Goal: Task Accomplishment & Management: Manage account settings

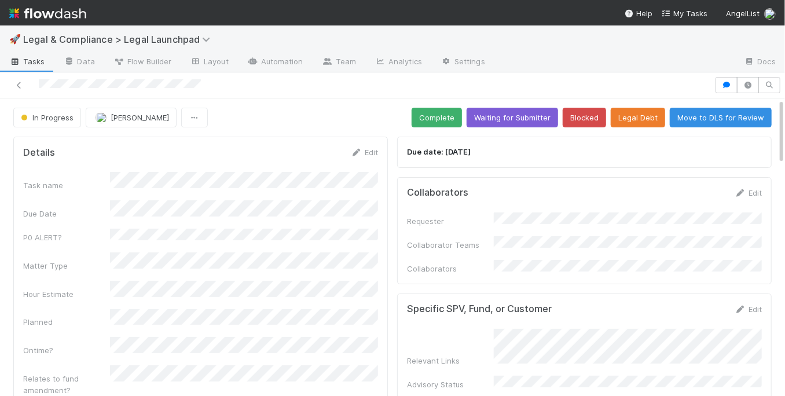
click at [75, 16] on img at bounding box center [47, 13] width 77 height 20
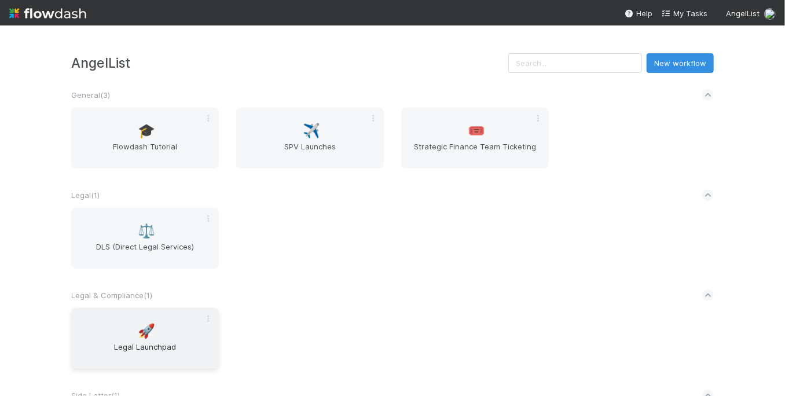
click at [154, 334] on div "🚀 Legal Launchpad" at bounding box center [145, 338] width 148 height 61
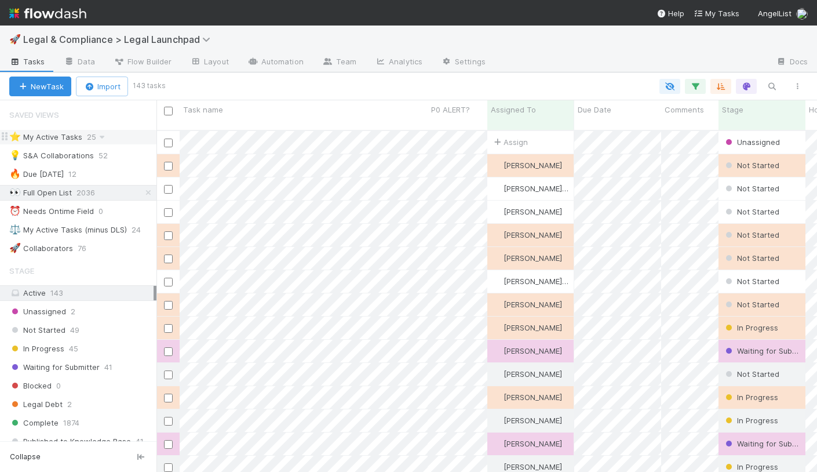
click at [122, 133] on div "⭐ My Active Tasks 25" at bounding box center [82, 137] width 147 height 14
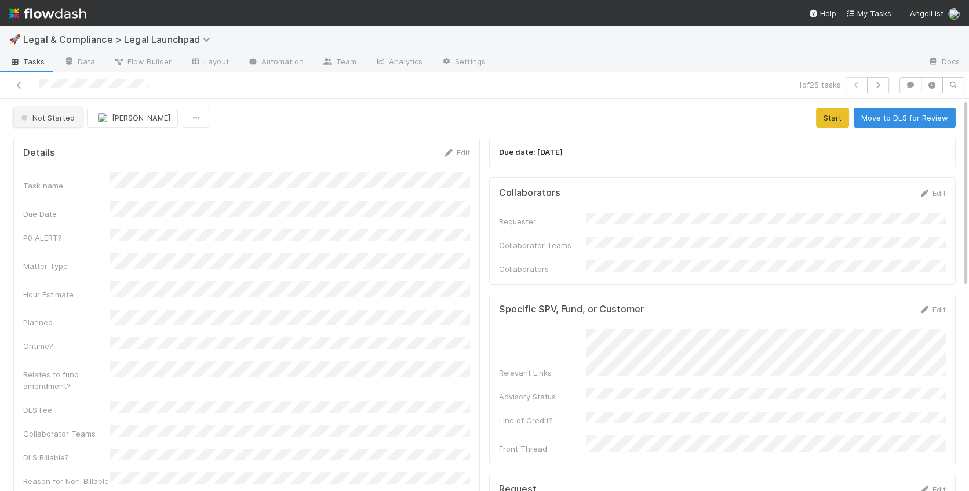
click at [47, 115] on span "Not Started" at bounding box center [47, 117] width 56 height 9
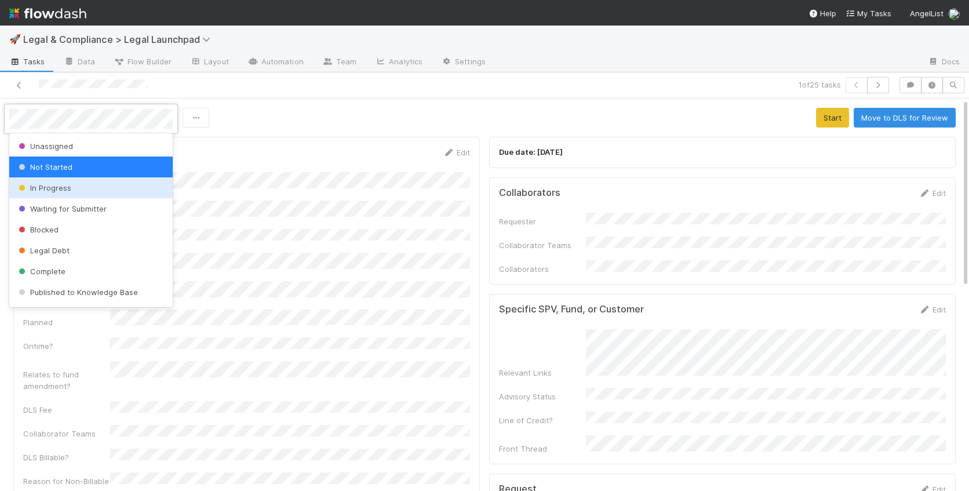
click at [61, 184] on span "In Progress" at bounding box center [43, 187] width 55 height 9
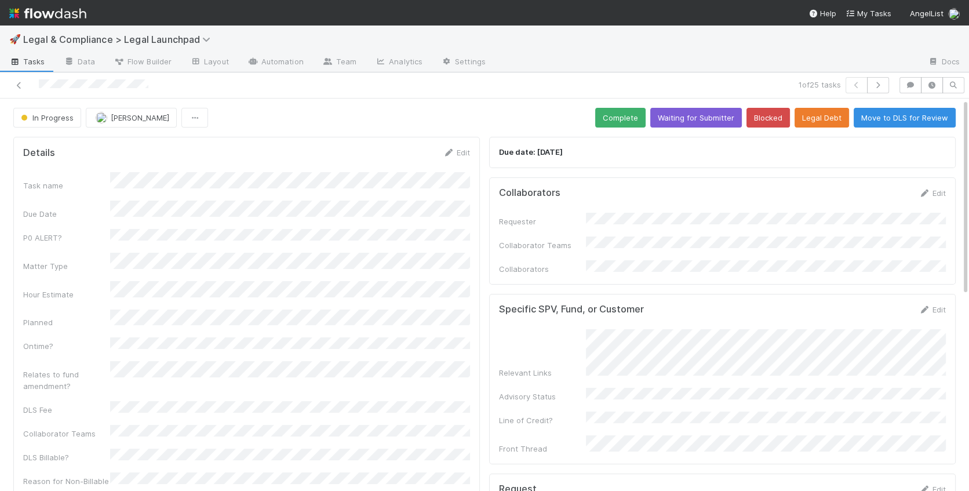
click at [785, 197] on div "Edit" at bounding box center [931, 193] width 27 height 12
click at [785, 191] on link "Edit" at bounding box center [931, 192] width 27 height 9
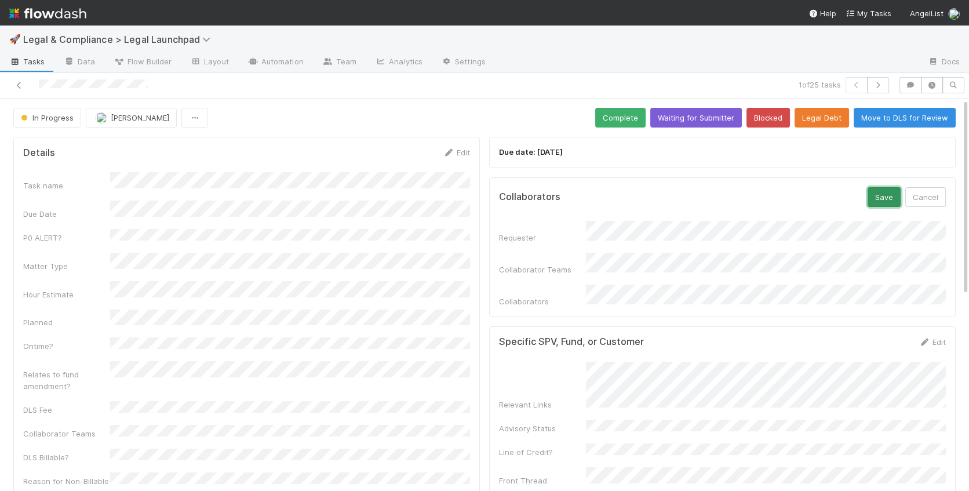
click at [785, 195] on button "Save" at bounding box center [883, 197] width 33 height 20
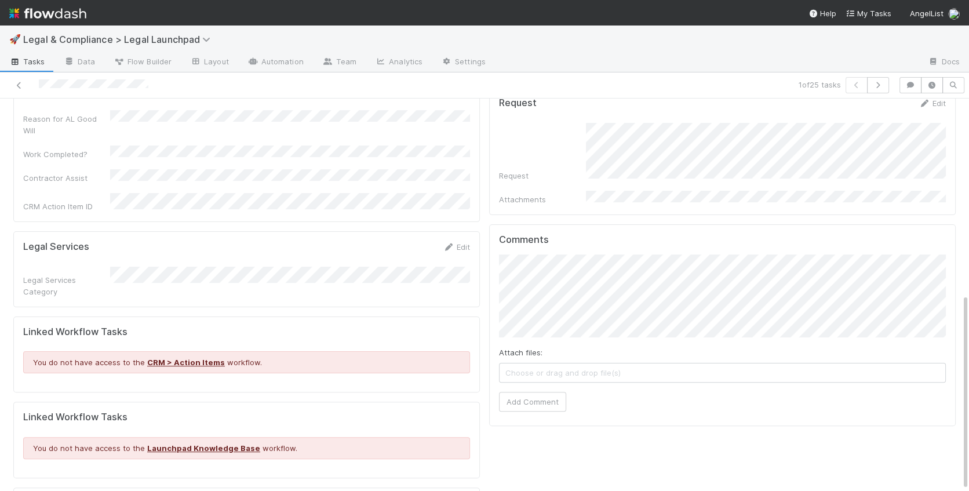
scroll to position [388, 0]
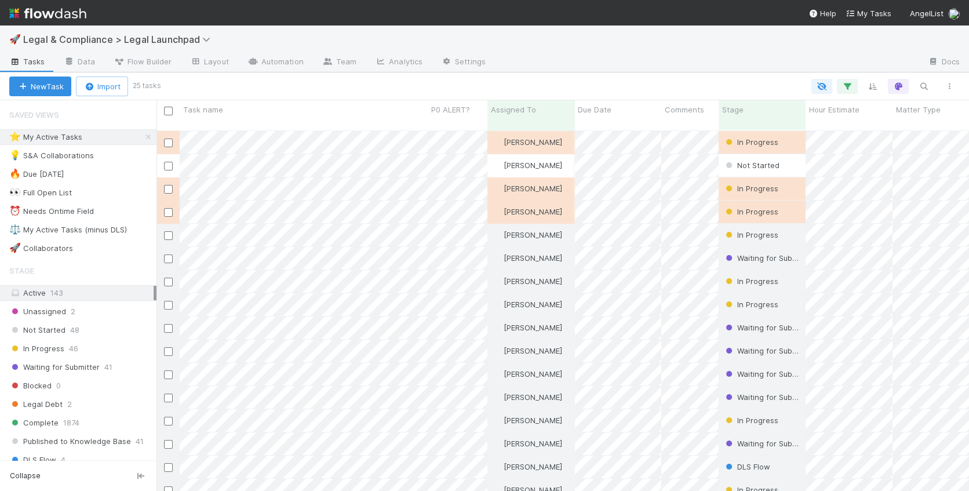
scroll to position [370, 812]
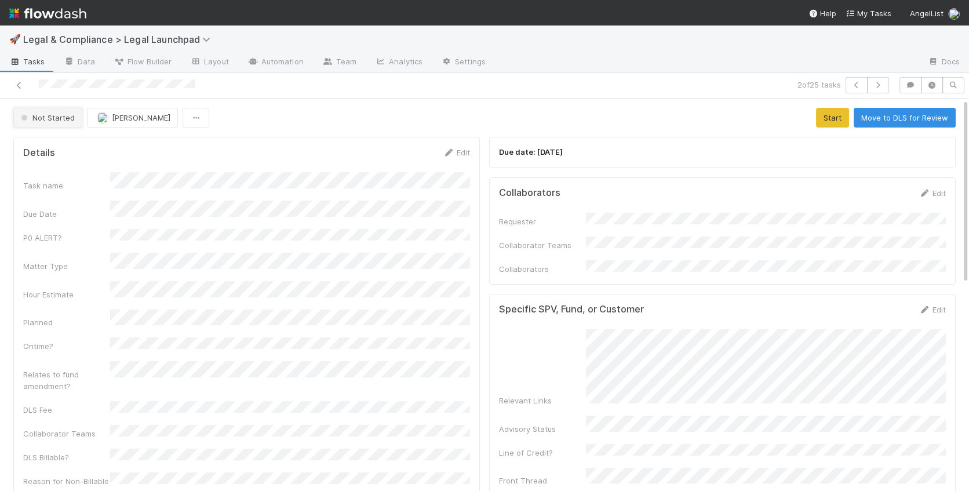
click at [62, 119] on span "Not Started" at bounding box center [47, 117] width 56 height 9
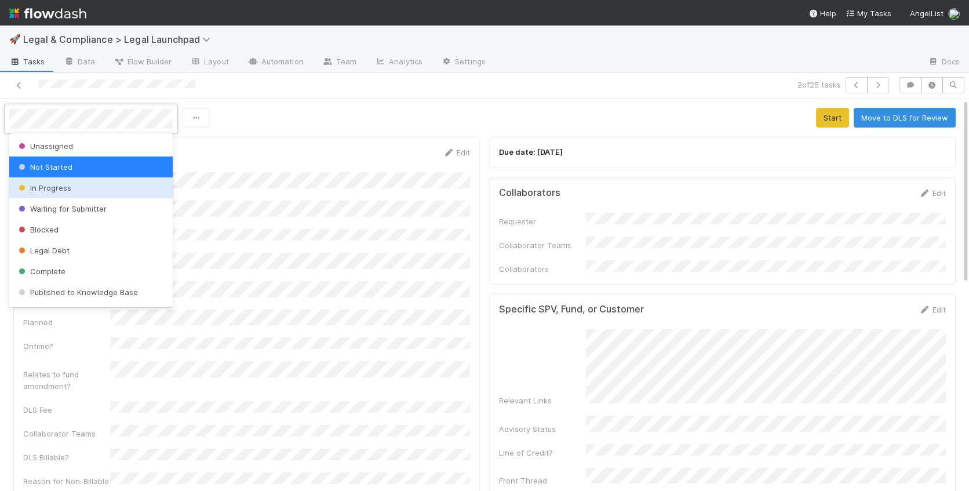
click at [67, 193] on div "In Progress" at bounding box center [90, 187] width 163 height 21
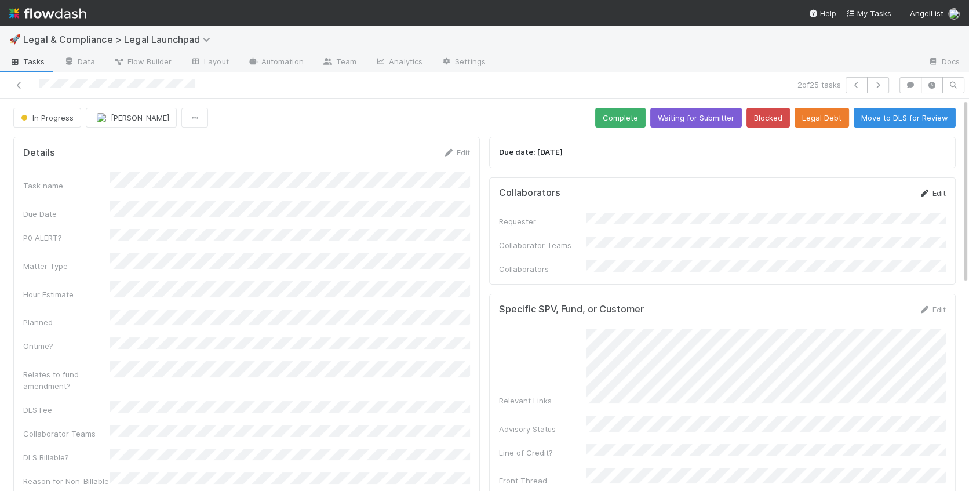
click at [785, 195] on link "Edit" at bounding box center [931, 192] width 27 height 9
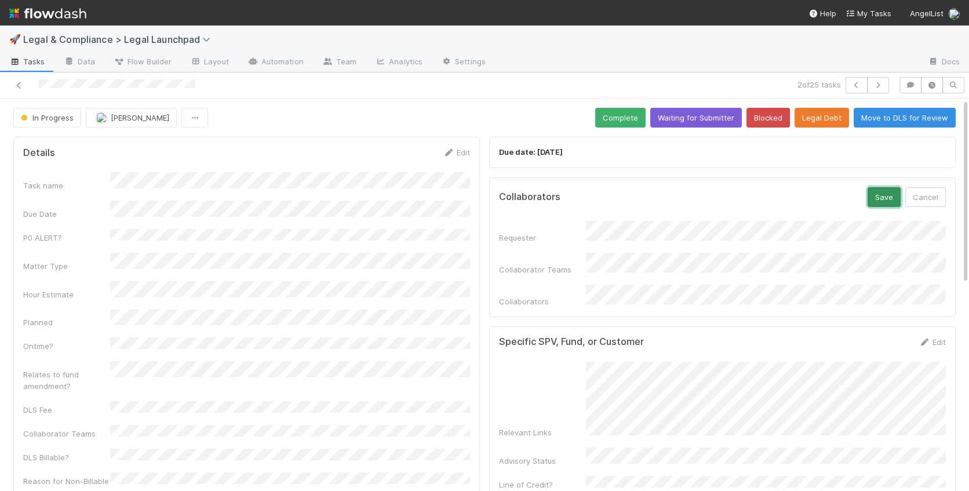
drag, startPoint x: 891, startPoint y: 196, endPoint x: 895, endPoint y: 204, distance: 8.8
click at [785, 196] on button "Save" at bounding box center [883, 197] width 33 height 20
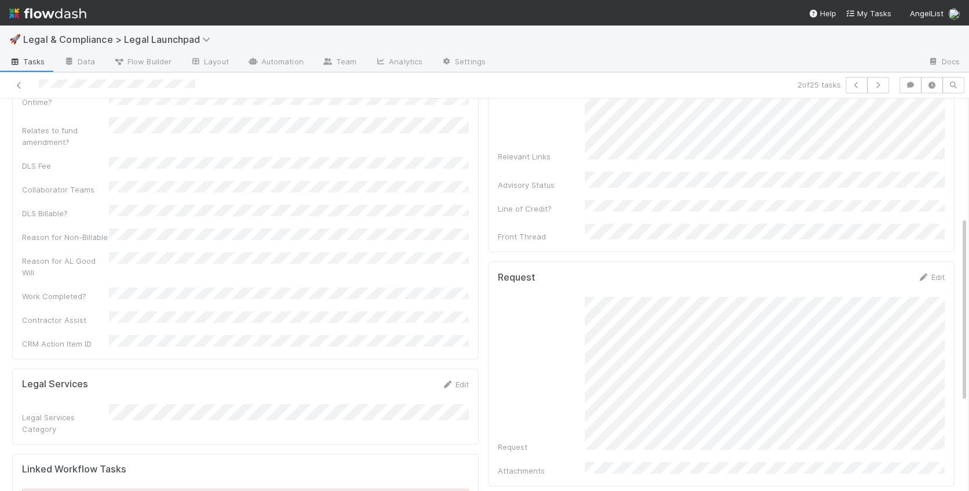
scroll to position [249, 0]
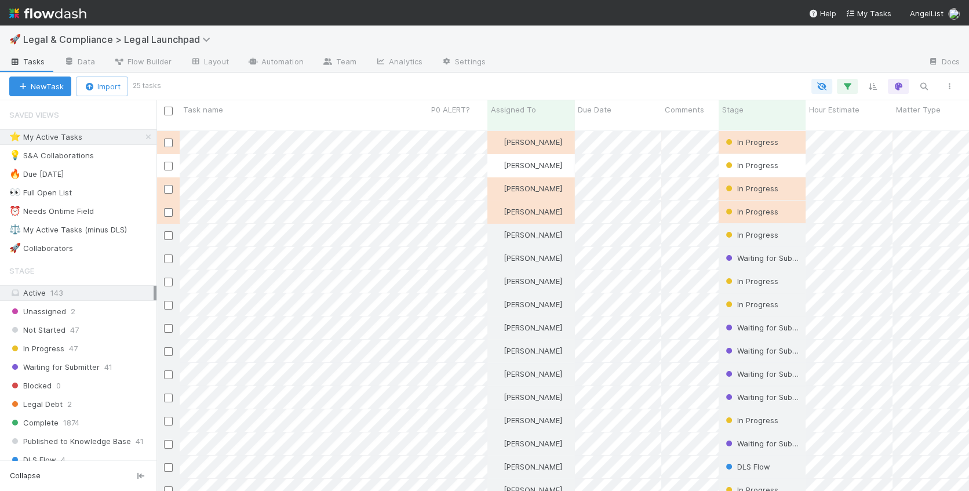
scroll to position [370, 812]
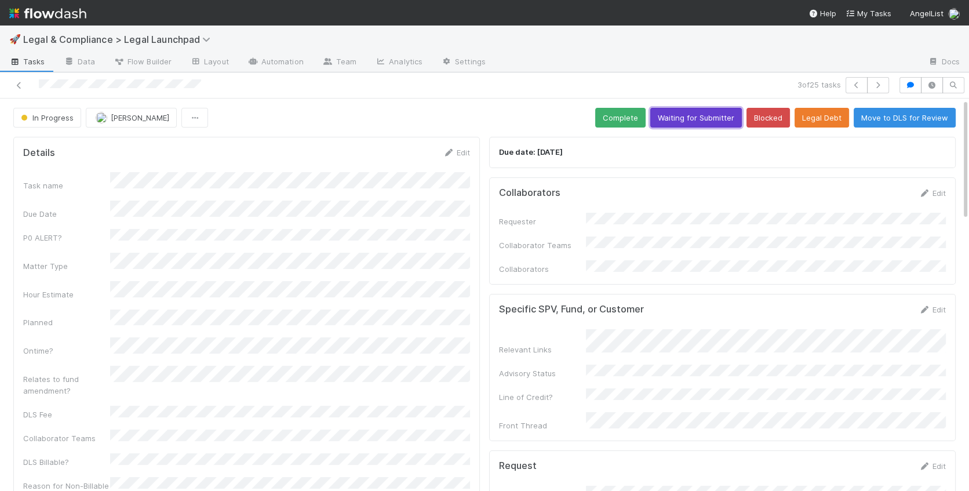
click at [692, 116] on button "Waiting for Submitter" at bounding box center [696, 118] width 92 height 20
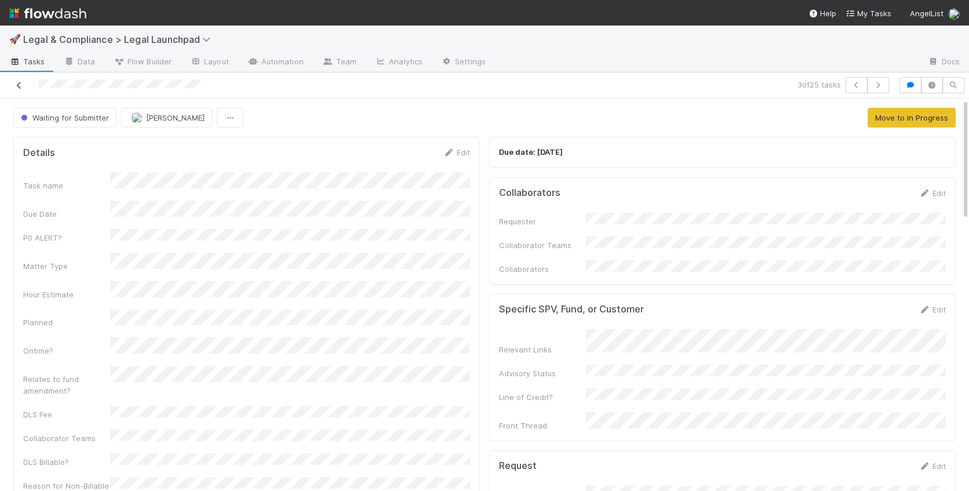
click at [20, 86] on icon at bounding box center [19, 86] width 12 height 8
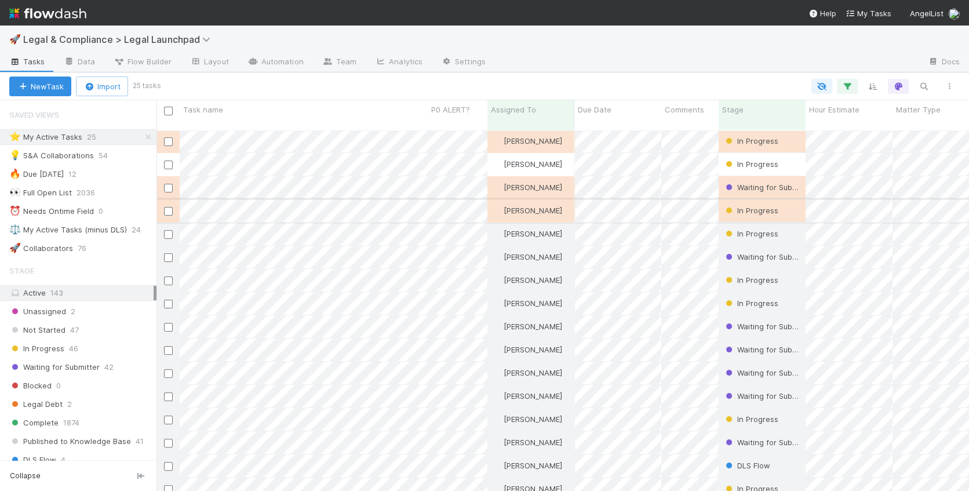
click at [385, 203] on div "[PERSON_NAME] In Progress [DATE] 6:16:03 PM 0 0 [PERSON_NAME] In Progress [DATE…" at bounding box center [562, 315] width 812 height 369
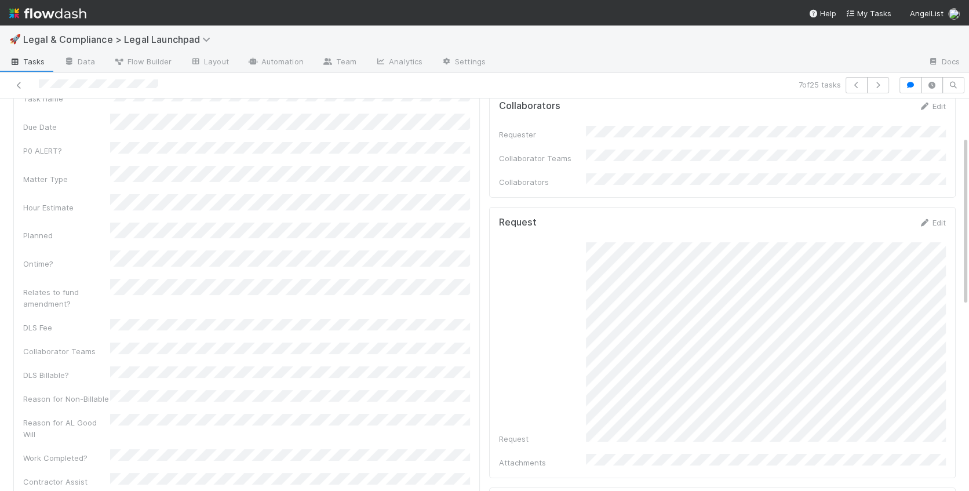
scroll to position [28, 0]
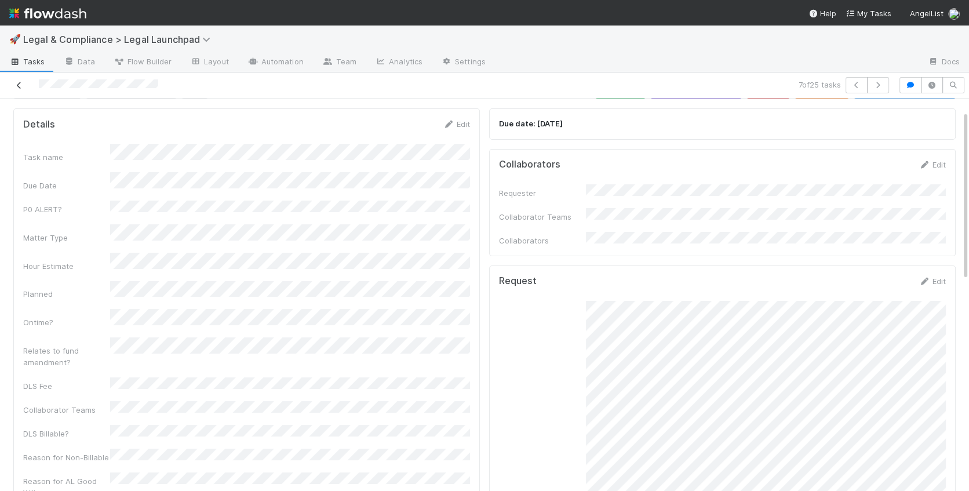
click at [19, 83] on icon at bounding box center [19, 86] width 12 height 8
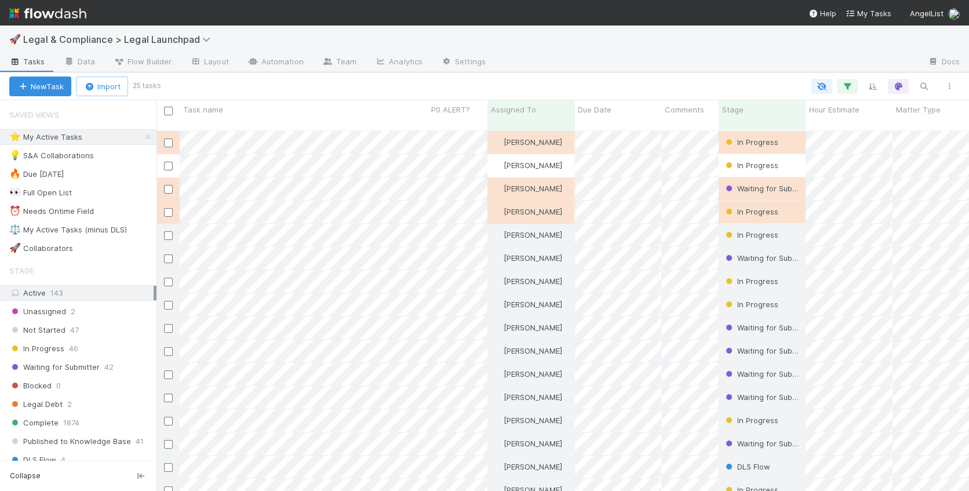
scroll to position [370, 812]
click at [465, 294] on div at bounding box center [484, 245] width 969 height 491
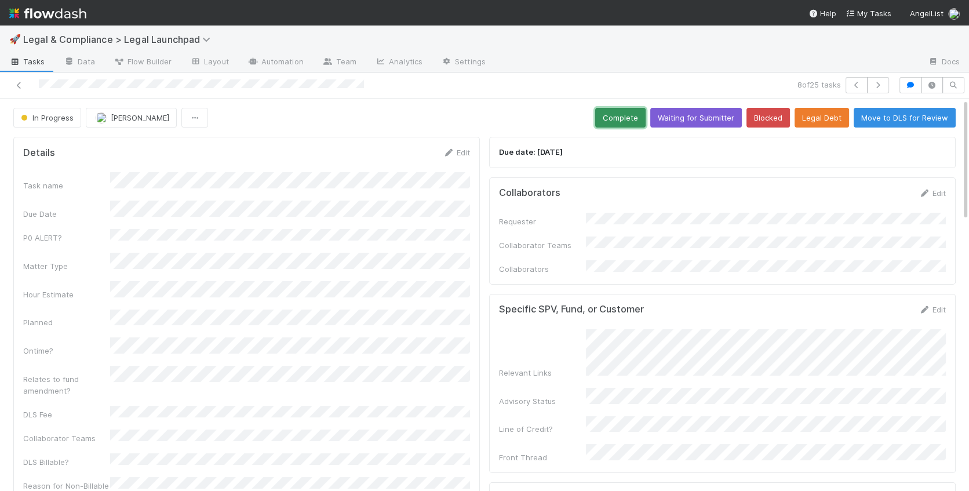
drag, startPoint x: 614, startPoint y: 117, endPoint x: 620, endPoint y: 118, distance: 6.5
click at [614, 117] on button "Complete" at bounding box center [620, 118] width 50 height 20
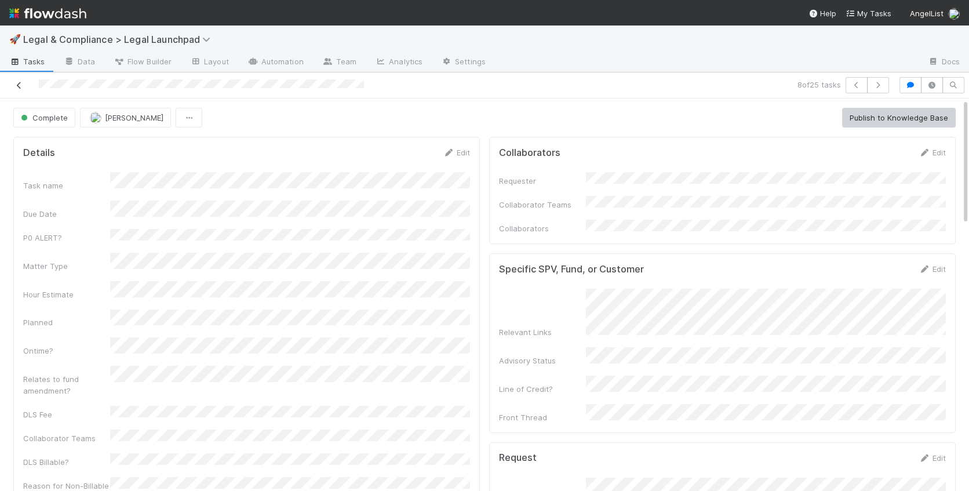
click at [16, 85] on icon at bounding box center [19, 86] width 12 height 8
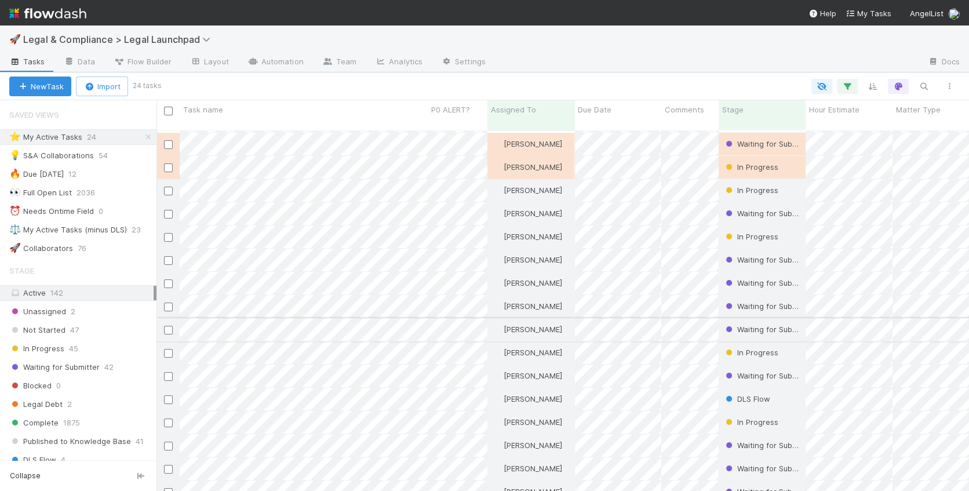
scroll to position [46, 0]
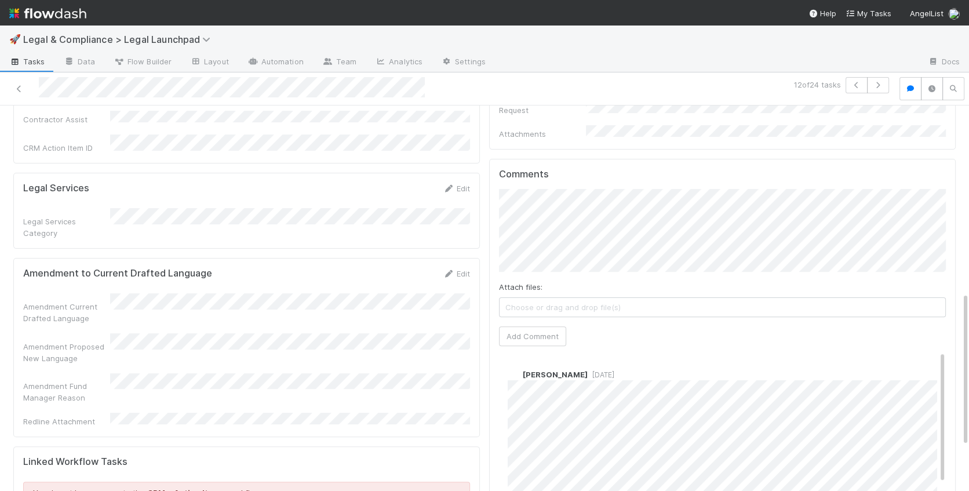
scroll to position [466, 0]
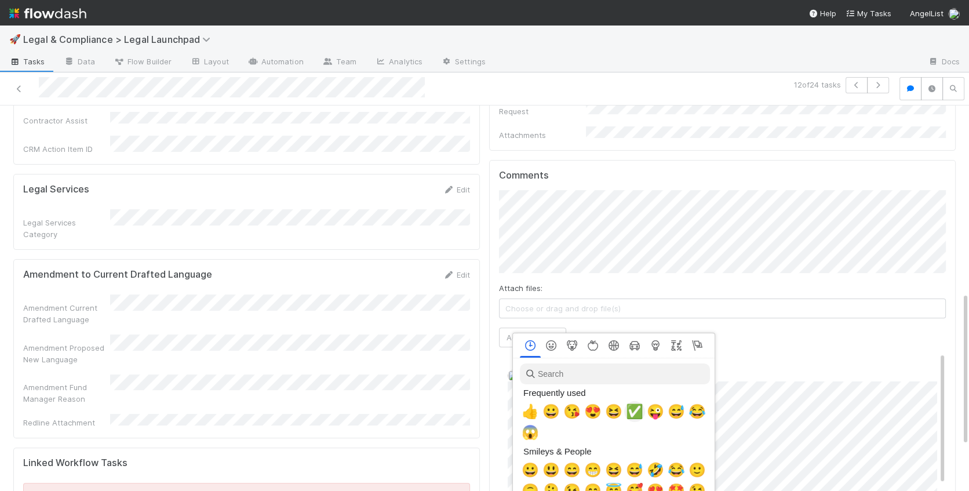
click at [635, 396] on span "✅" at bounding box center [634, 411] width 17 height 16
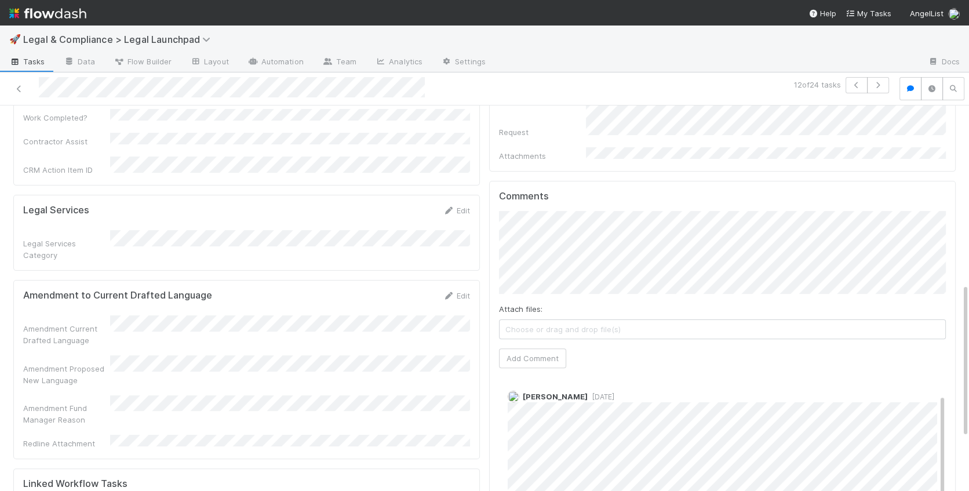
scroll to position [50, 0]
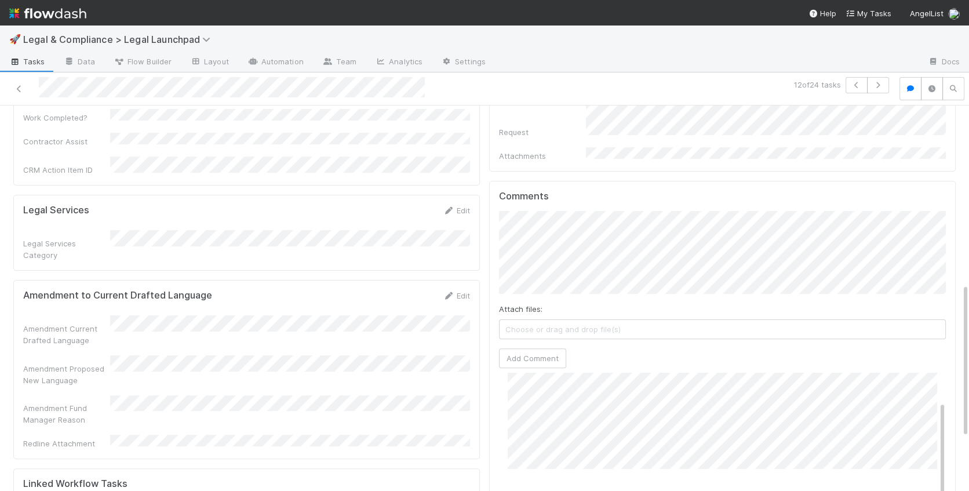
drag, startPoint x: 19, startPoint y: 86, endPoint x: 28, endPoint y: 71, distance: 18.0
click at [19, 86] on icon at bounding box center [19, 89] width 12 height 8
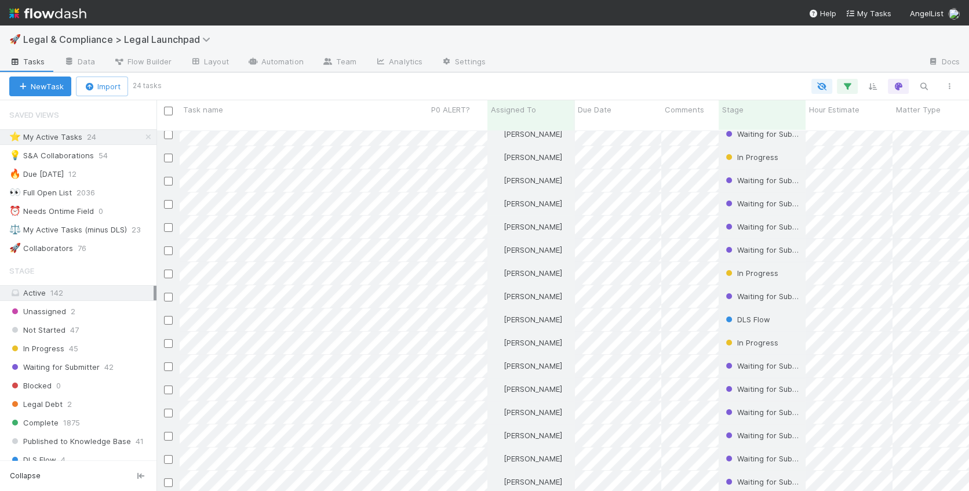
scroll to position [128, 0]
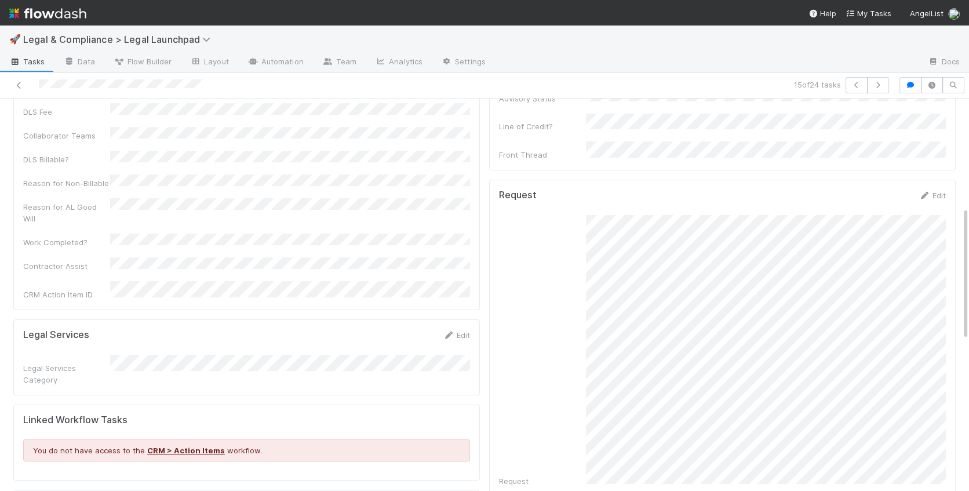
scroll to position [301, 0]
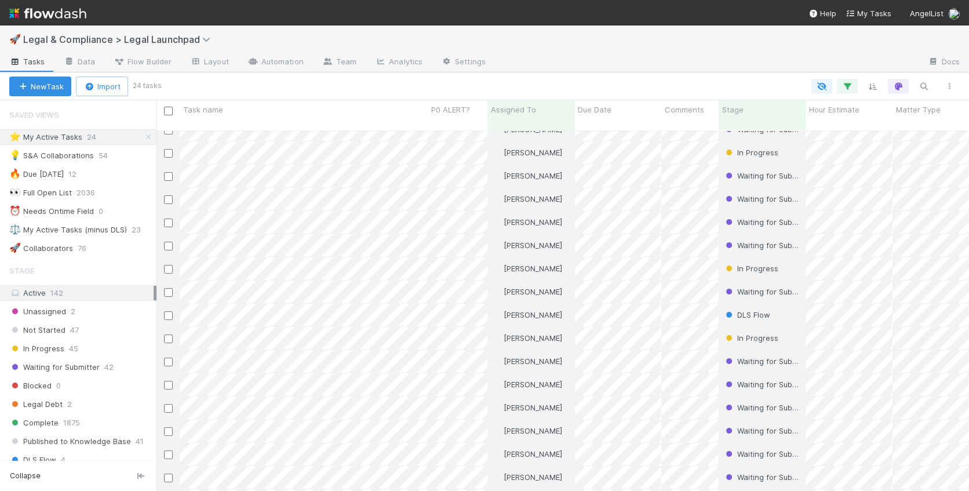
scroll to position [132, 0]
